Goal: Information Seeking & Learning: Learn about a topic

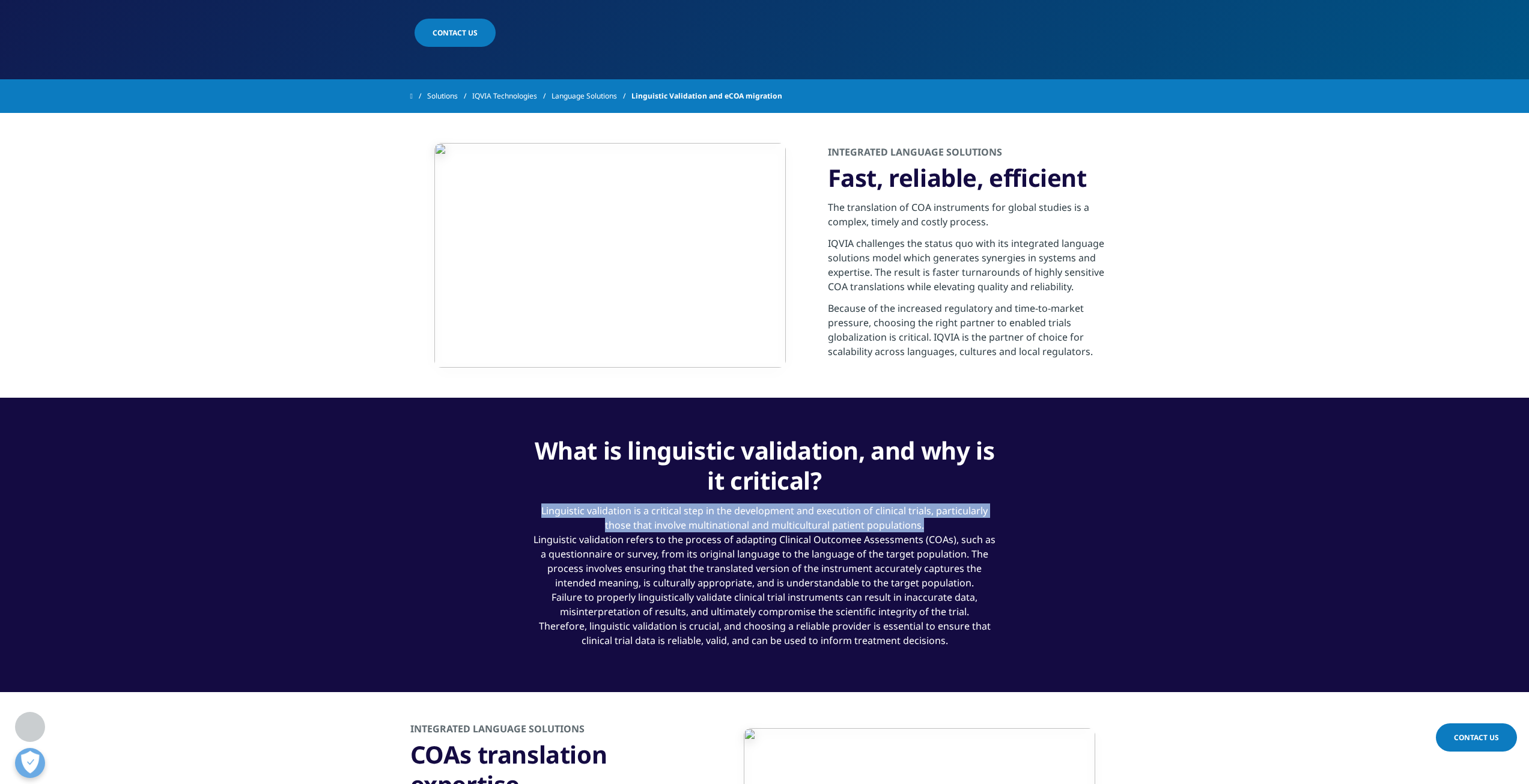
drag, startPoint x: 543, startPoint y: 515, endPoint x: 943, endPoint y: 528, distance: 400.2
click at [943, 528] on div "Linguistic validation is a critical step in the development and execution of cl…" at bounding box center [764, 578] width 464 height 166
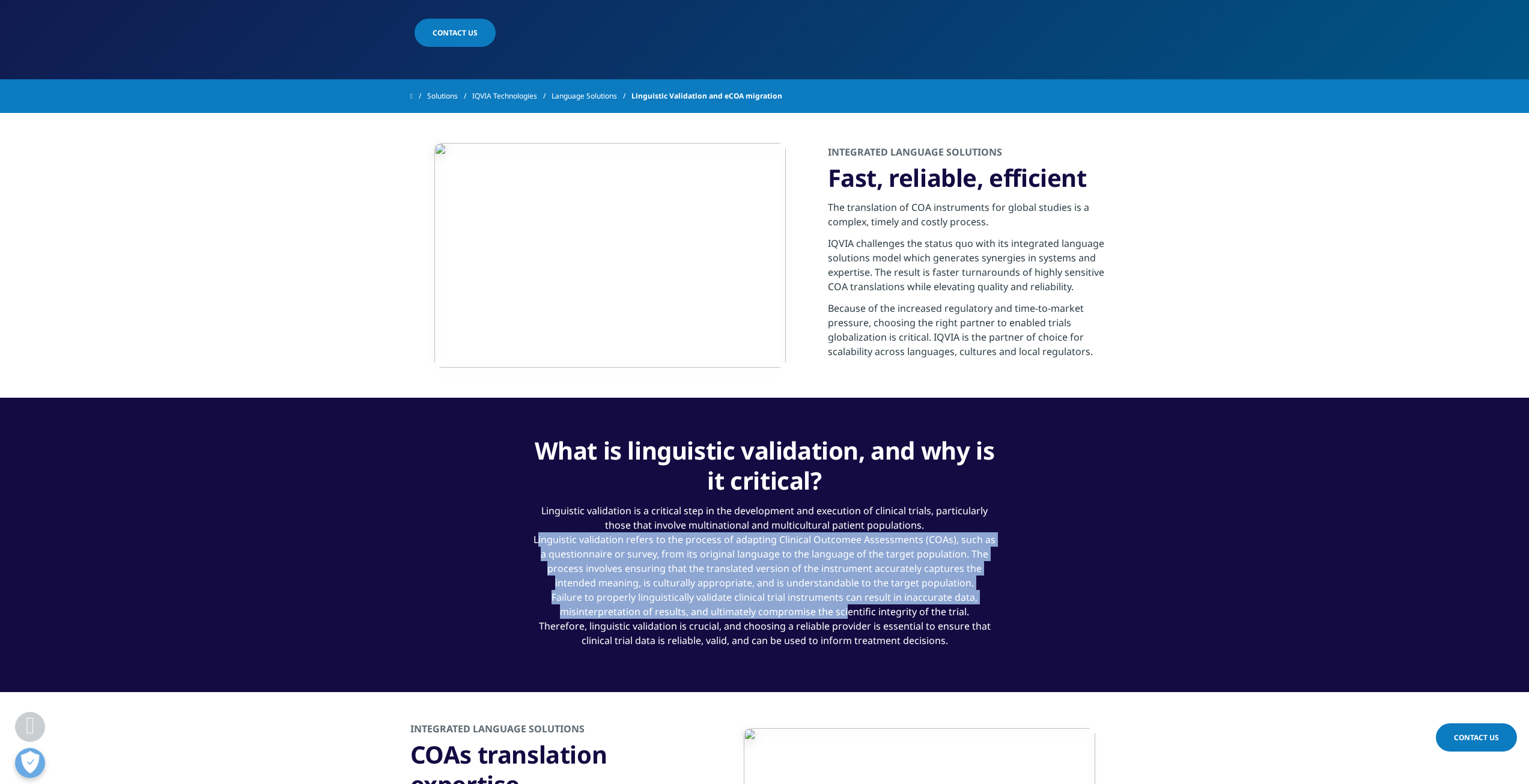
drag, startPoint x: 536, startPoint y: 544, endPoint x: 846, endPoint y: 618, distance: 318.7
click at [846, 618] on div "Linguistic validation is a critical step in the development and execution of cl…" at bounding box center [764, 578] width 464 height 166
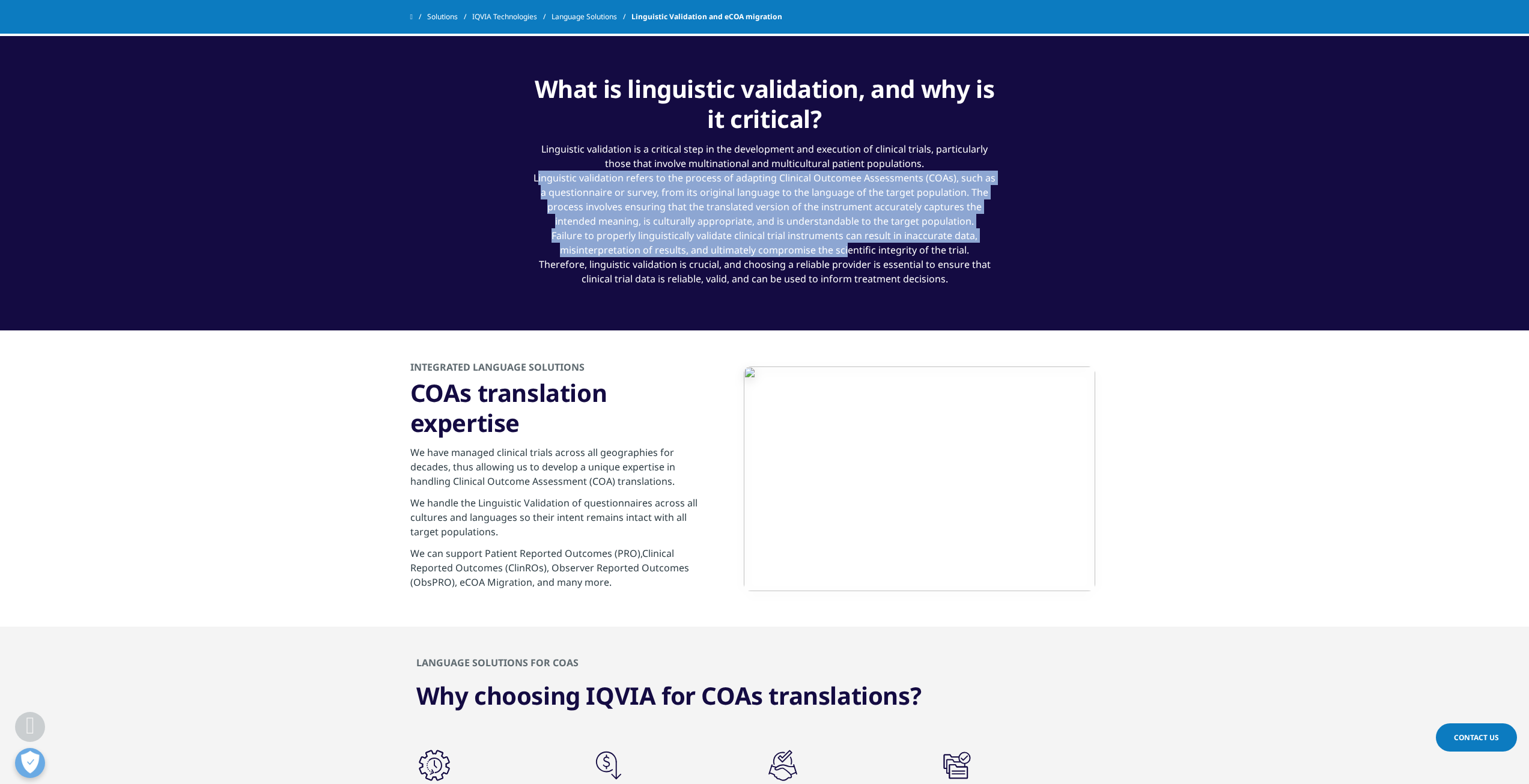
scroll to position [1021, 0]
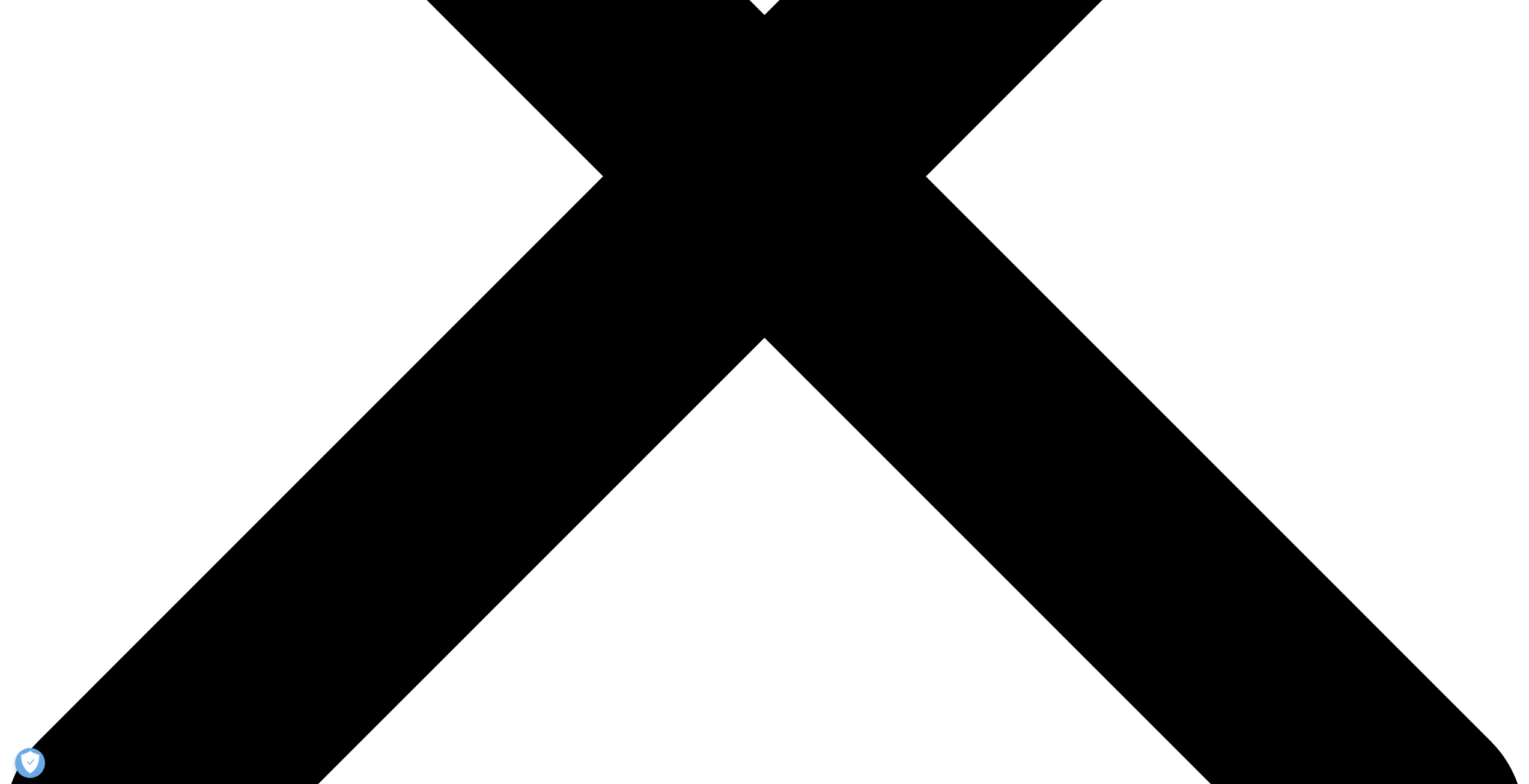
drag, startPoint x: 701, startPoint y: 338, endPoint x: 701, endPoint y: 370, distance: 32.0
